Goal: Submit feedback/report problem: Ask a question

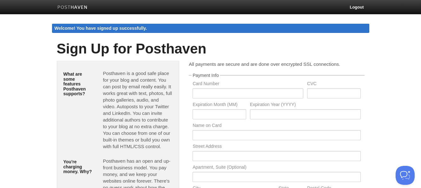
click at [67, 9] on img at bounding box center [72, 7] width 30 height 5
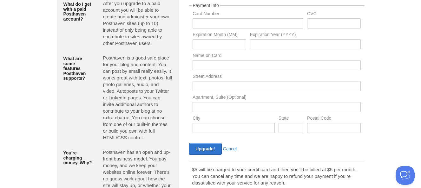
scroll to position [95, 0]
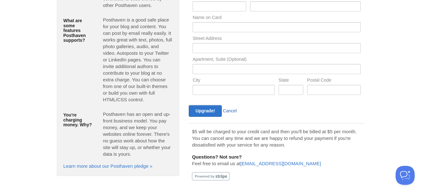
click at [234, 110] on link "Cancel" at bounding box center [230, 111] width 14 height 5
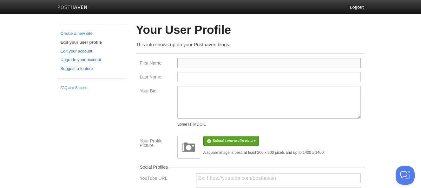
click at [202, 62] on input "First Name" at bounding box center [268, 63] width 183 height 10
type input "[DEMOGRAPHIC_DATA]"
click at [187, 77] on input "Last Name" at bounding box center [268, 77] width 183 height 10
type input "Jai"
click at [201, 96] on textarea "Your Bio" at bounding box center [268, 102] width 183 height 33
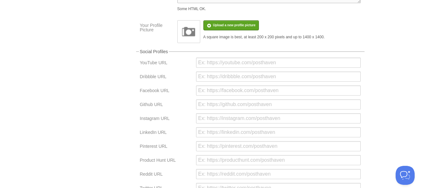
scroll to position [127, 0]
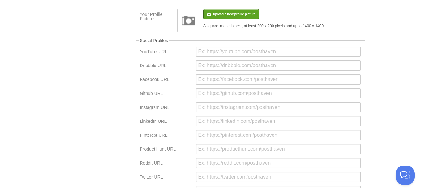
type textarea "Retired as a technocrat. Working for the society"
click at [206, 53] on input "url" at bounding box center [278, 52] width 165 height 10
paste input "[URL][DOMAIN_NAME]"
type input "[URL][DOMAIN_NAME]"
click at [219, 83] on input "url" at bounding box center [278, 80] width 165 height 10
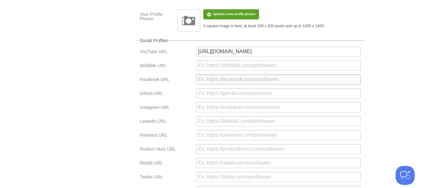
paste input "[URL][DOMAIN_NAME]"
type input "[URL][DOMAIN_NAME]"
click at [392, 76] on body "Logout Create a new site Edit your user profile Edit your account Upgrade your …" at bounding box center [210, 62] width 421 height 378
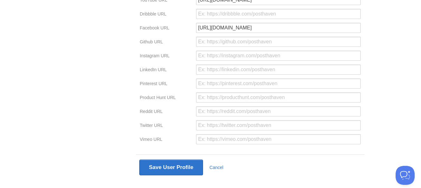
scroll to position [189, 0]
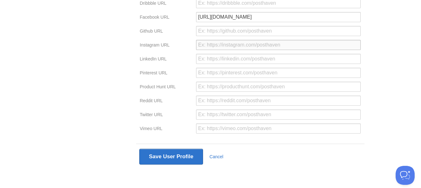
click at [205, 48] on input "url" at bounding box center [278, 45] width 165 height 10
paste input "[URL][DOMAIN_NAME]"
type input "[URL][DOMAIN_NAME]"
click at [393, 65] on body "Logout Create a new site Edit your user profile Edit your account Upgrade your …" at bounding box center [210, 0] width 421 height 378
click at [204, 116] on input "url" at bounding box center [278, 115] width 165 height 10
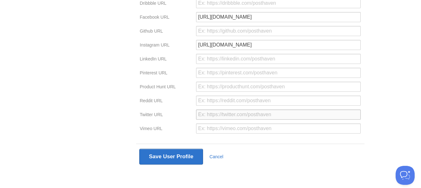
paste input "[URL][DOMAIN_NAME]"
type input "[URL][DOMAIN_NAME]"
click at [393, 99] on body "Logout Create a new site Edit your user profile Edit your account Upgrade your …" at bounding box center [210, 0] width 421 height 378
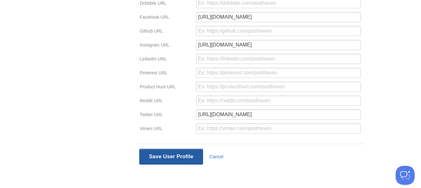
click at [173, 158] on button "Save User Profile" at bounding box center [171, 157] width 64 height 16
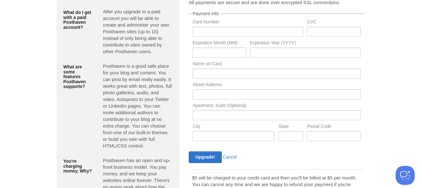
scroll to position [118, 0]
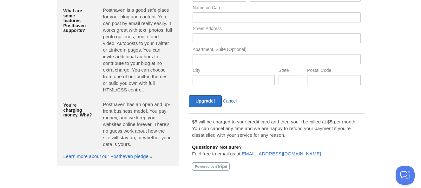
click at [228, 100] on link "Cancel" at bounding box center [230, 101] width 14 height 5
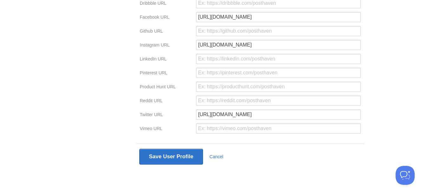
scroll to position [189, 0]
click at [176, 161] on button "Save User Profile" at bounding box center [171, 157] width 64 height 16
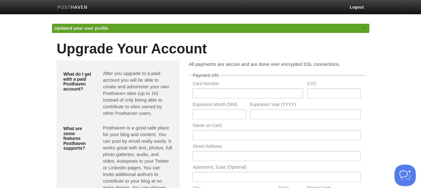
click at [403, 177] on button "Open Beacon popover" at bounding box center [403, 174] width 19 height 19
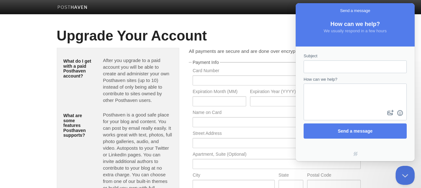
click at [318, 63] on input "Subject" at bounding box center [355, 66] width 93 height 11
click at [340, 67] on input "why are you asking the card number" at bounding box center [355, 66] width 93 height 11
type input "why are you asking the card number"
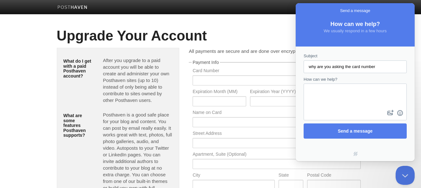
click at [335, 96] on textarea "How can we help?" at bounding box center [355, 96] width 102 height 24
paste textarea "why are you asking the card number"
type textarea "why are you asking the card number"
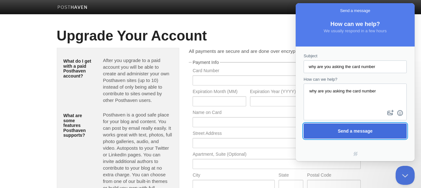
click at [344, 131] on span "Send a message" at bounding box center [355, 131] width 35 height 5
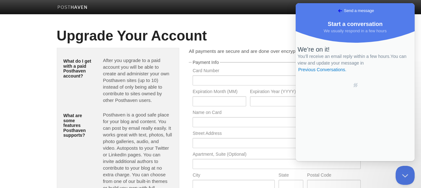
click at [73, 9] on img at bounding box center [72, 7] width 30 height 5
